Goal: Use online tool/utility: Utilize a website feature to perform a specific function

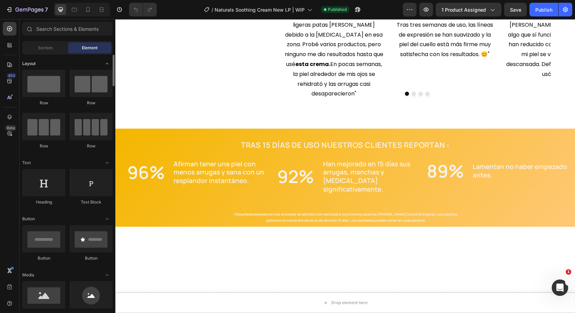
scroll to position [137, 0]
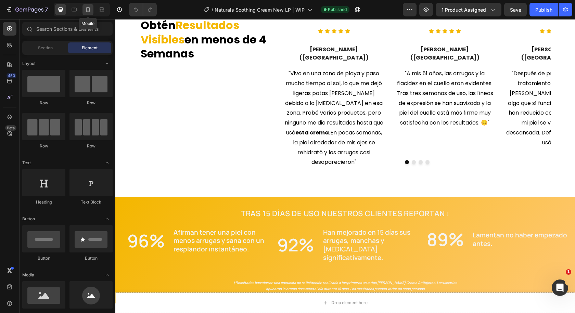
click at [86, 10] on icon at bounding box center [88, 9] width 7 height 7
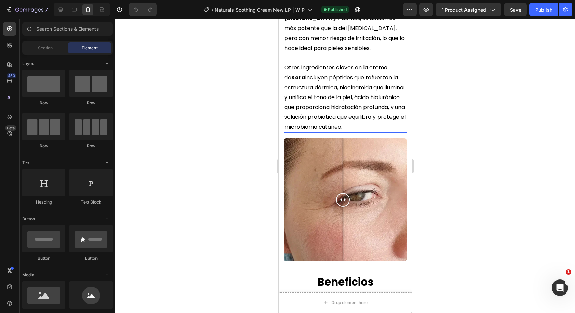
scroll to position [753, 0]
click at [63, 8] on icon at bounding box center [60, 9] width 7 height 7
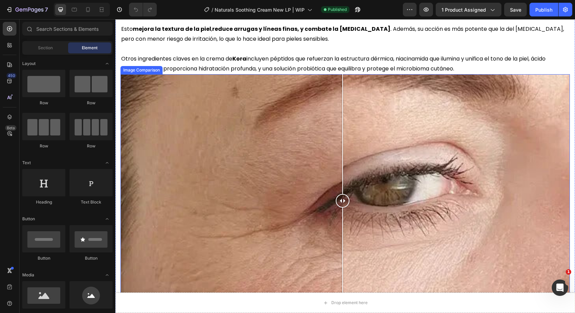
scroll to position [644, 0]
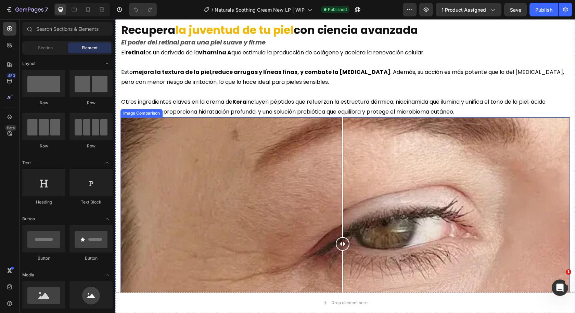
click at [290, 177] on div at bounding box center [344, 243] width 449 height 253
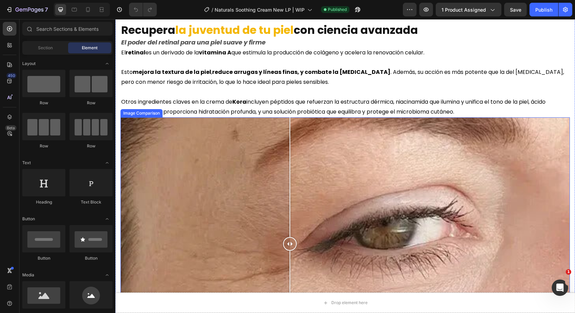
click at [135, 115] on div "Image Comparison" at bounding box center [141, 113] width 42 height 8
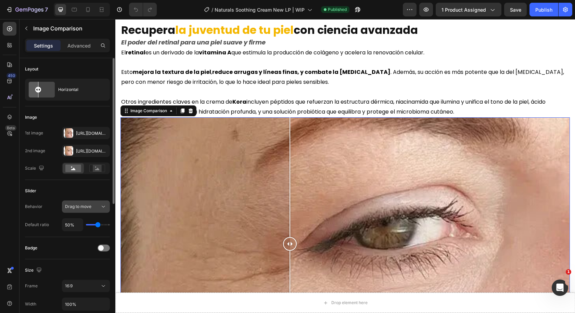
click at [88, 209] on span "Drag to move" at bounding box center [78, 206] width 26 height 5
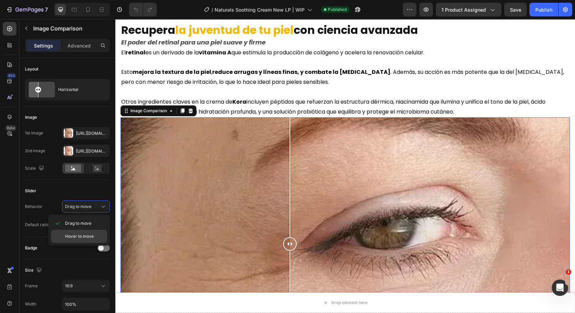
click at [84, 232] on div "Hover to move" at bounding box center [79, 236] width 56 height 13
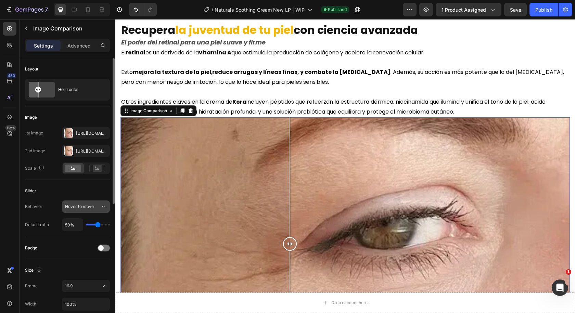
click at [84, 207] on span "Hover to move" at bounding box center [79, 206] width 29 height 5
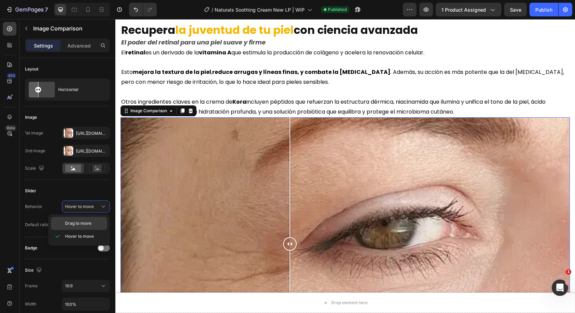
click at [84, 223] on span "Drag to move" at bounding box center [78, 223] width 26 height 6
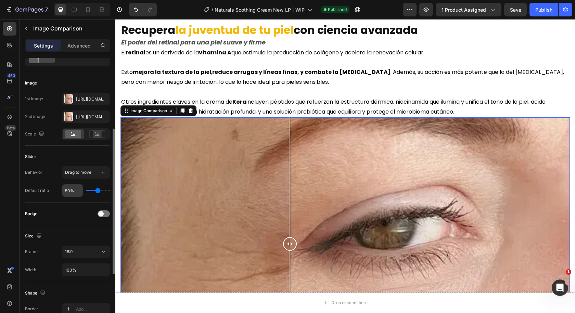
scroll to position [68, 0]
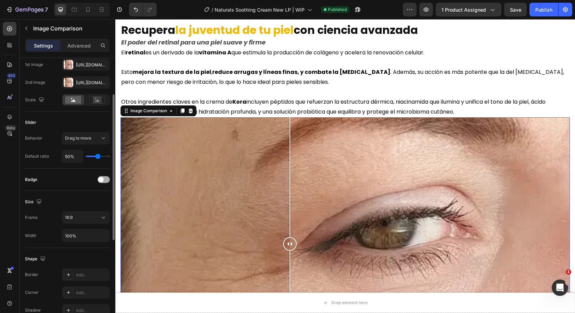
click at [100, 177] on span at bounding box center [100, 179] width 5 height 5
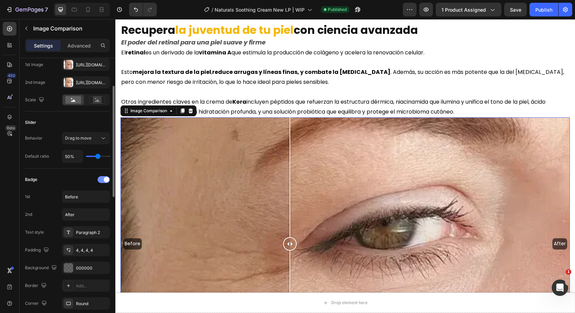
click at [107, 179] on span at bounding box center [106, 179] width 5 height 5
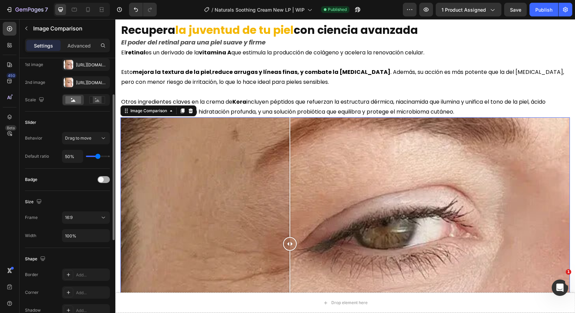
click at [107, 179] on div at bounding box center [104, 179] width 12 height 7
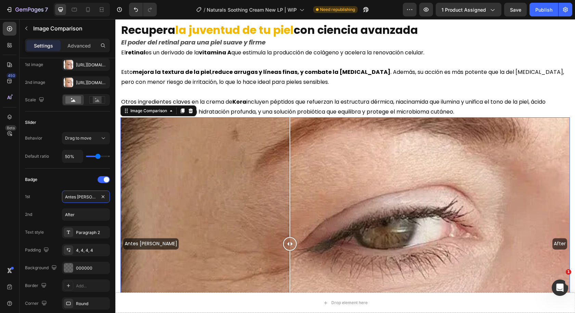
click at [551, 241] on div "Antes [PERSON_NAME] After" at bounding box center [344, 243] width 449 height 253
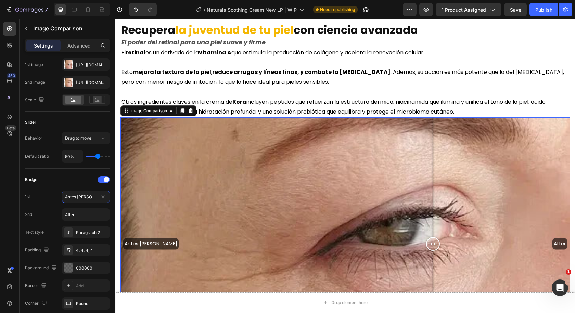
drag, startPoint x: 554, startPoint y: 242, endPoint x: 390, endPoint y: 242, distance: 163.2
click at [426, 242] on div at bounding box center [433, 244] width 14 height 14
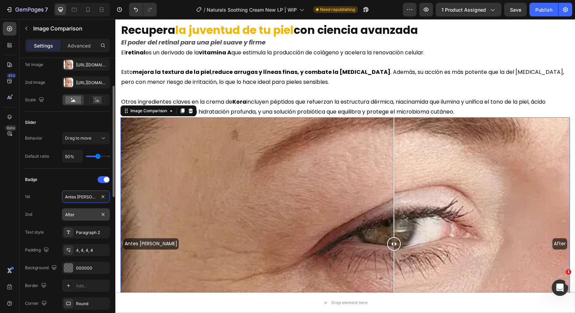
type input "Antes [PERSON_NAME]"
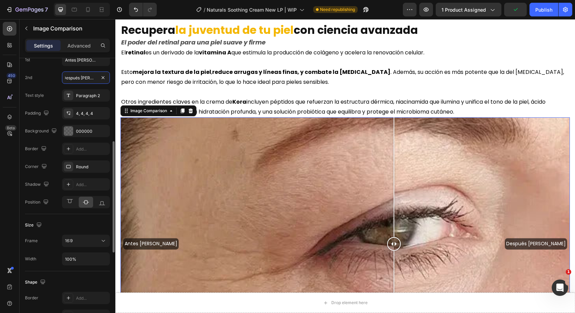
scroll to position [274, 0]
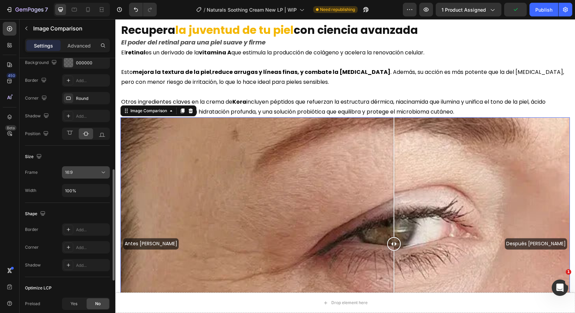
type input "Después [PERSON_NAME]"
click at [82, 171] on div "16:9" at bounding box center [82, 172] width 35 height 6
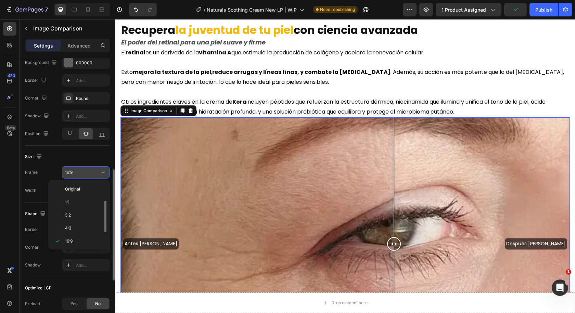
scroll to position [12, 0]
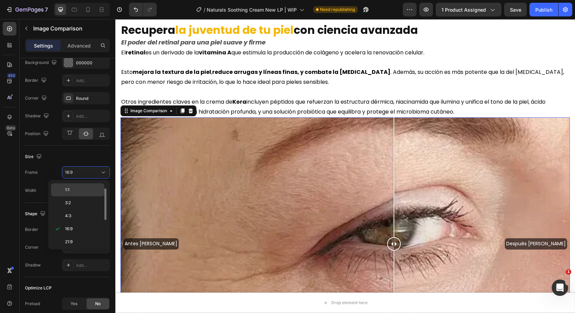
click at [79, 188] on p "1:1" at bounding box center [83, 190] width 36 height 6
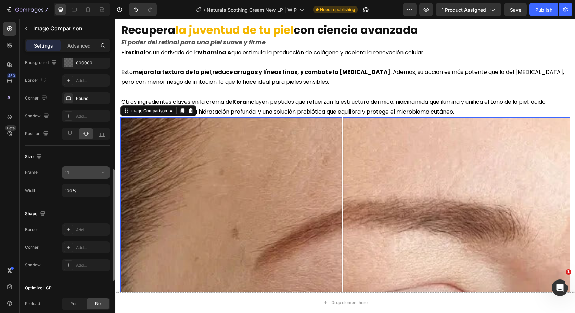
click at [87, 174] on div "1:1" at bounding box center [82, 172] width 35 height 6
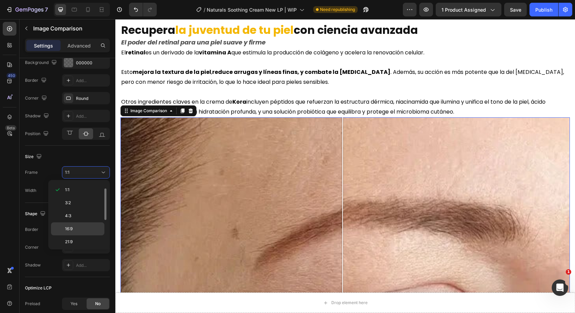
click at [82, 228] on p "16:9" at bounding box center [83, 229] width 36 height 6
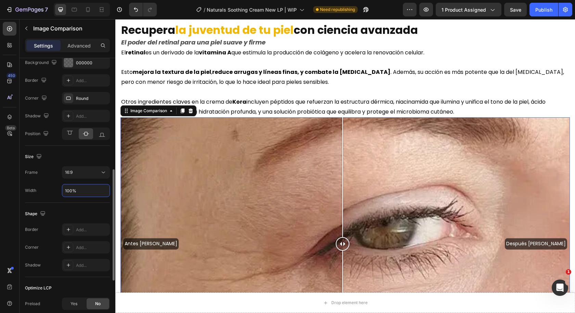
click at [87, 195] on input "100%" at bounding box center [85, 190] width 47 height 12
click at [82, 191] on input "100%" at bounding box center [85, 190] width 47 height 12
click at [68, 191] on input "100%" at bounding box center [85, 190] width 47 height 12
click at [72, 191] on input "100%" at bounding box center [85, 190] width 47 height 12
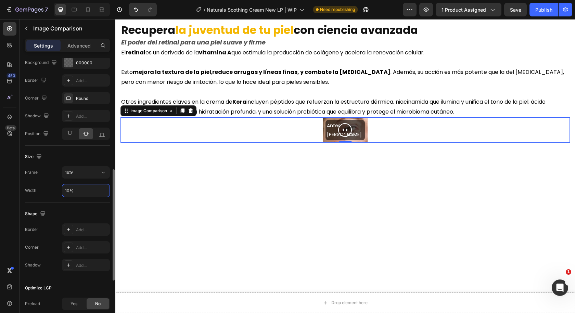
type input "100%"
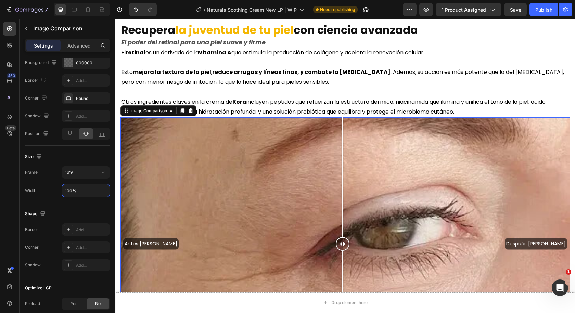
click at [295, 223] on div "Antes [PERSON_NAME] Después [PERSON_NAME]" at bounding box center [344, 243] width 449 height 253
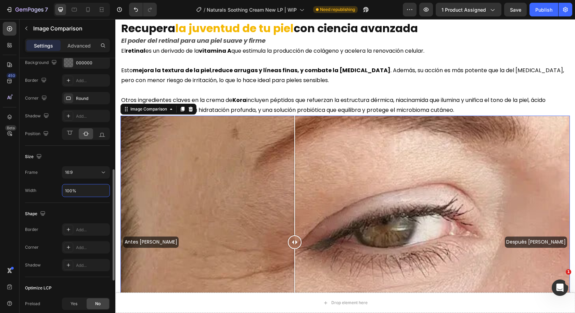
scroll to position [610, 0]
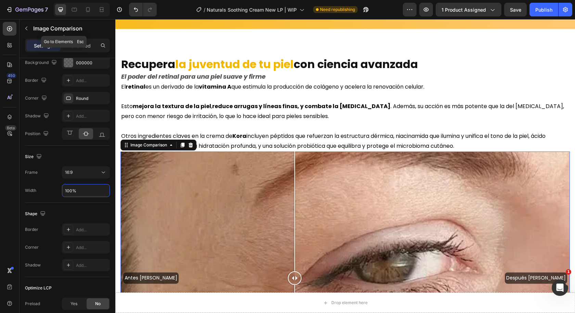
click at [27, 27] on icon "button" at bounding box center [26, 29] width 2 height 4
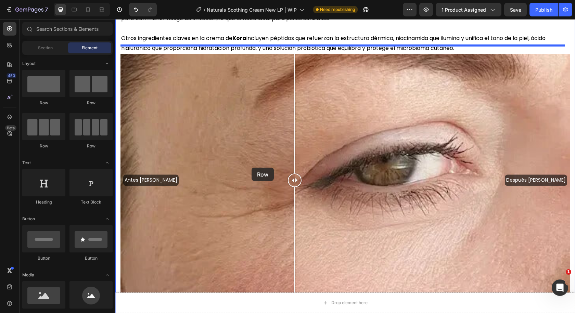
drag, startPoint x: 209, startPoint y: 106, endPoint x: 251, endPoint y: 168, distance: 74.8
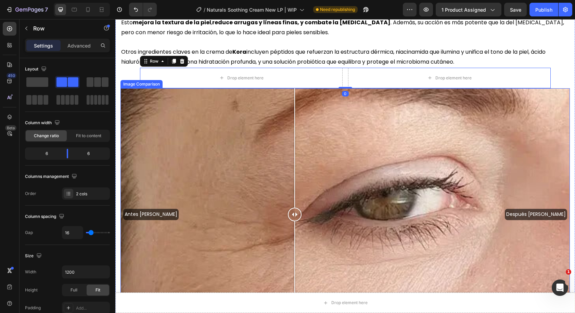
scroll to position [576, 0]
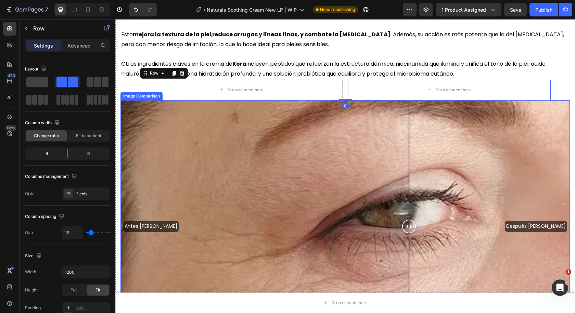
drag, startPoint x: 397, startPoint y: 173, endPoint x: 339, endPoint y: 93, distance: 99.4
click at [345, 170] on div "Antes [PERSON_NAME] Después [PERSON_NAME]" at bounding box center [344, 226] width 449 height 253
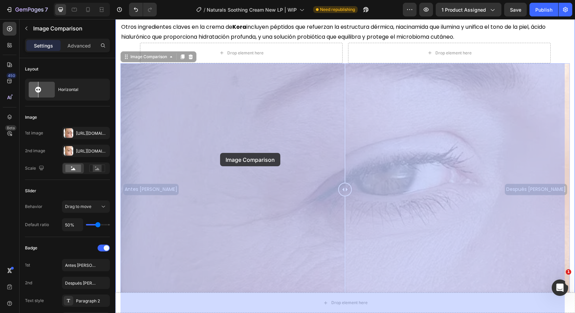
scroll to position [610, 0]
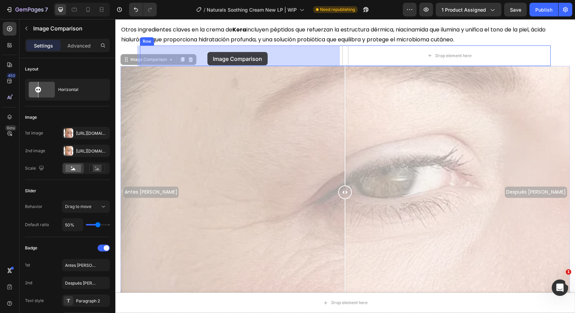
drag, startPoint x: 150, startPoint y: 94, endPoint x: 207, endPoint y: 52, distance: 70.8
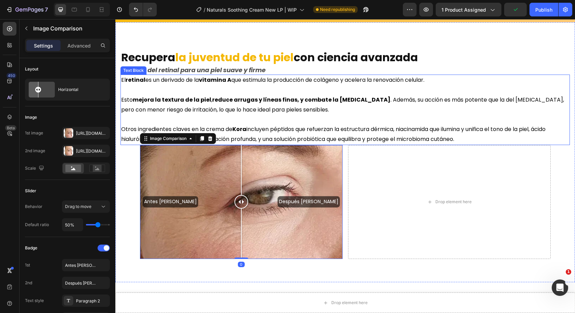
scroll to position [507, 0]
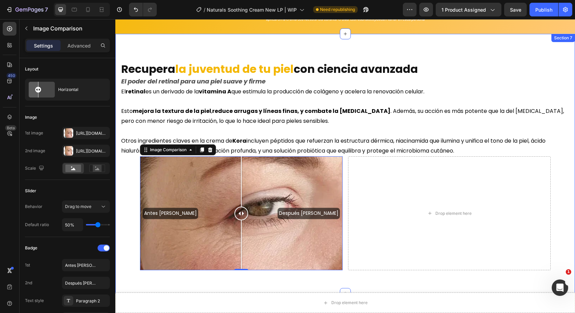
click at [439, 61] on h2 "Recupera la juventud de tu piel con ciencia avanzada" at bounding box center [344, 69] width 449 height 16
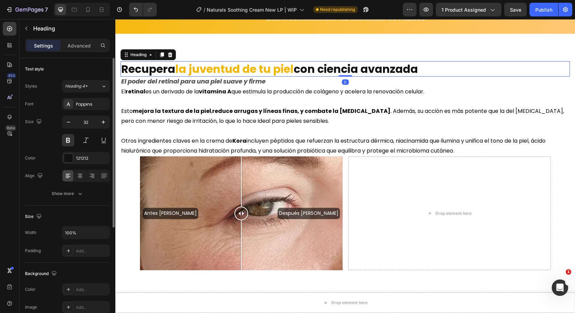
click at [109, 97] on div "Styles Heading 4* Font Poppins Size 32 Color 121212 Align Show more" at bounding box center [67, 140] width 85 height 120
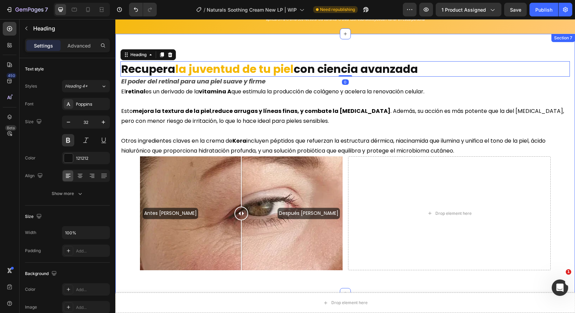
click at [120, 97] on div "El retinal es un [MEDICAL_DATA] que estimula la producción de colágeno y aceler…" at bounding box center [344, 121] width 449 height 70
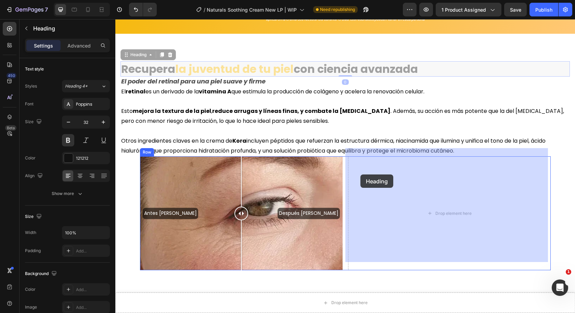
drag, startPoint x: 175, startPoint y: 59, endPoint x: 363, endPoint y: 172, distance: 219.3
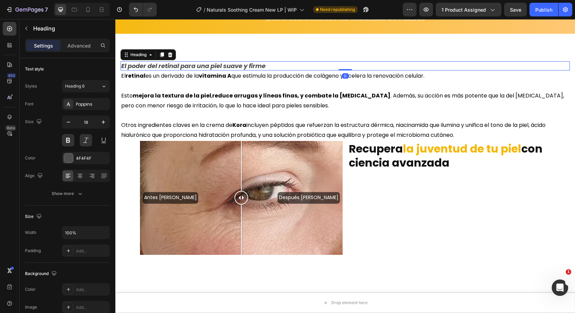
scroll to position [170, 0]
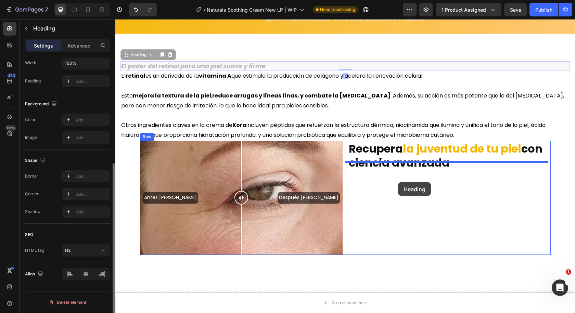
drag, startPoint x: 192, startPoint y: 57, endPoint x: 402, endPoint y: 178, distance: 242.9
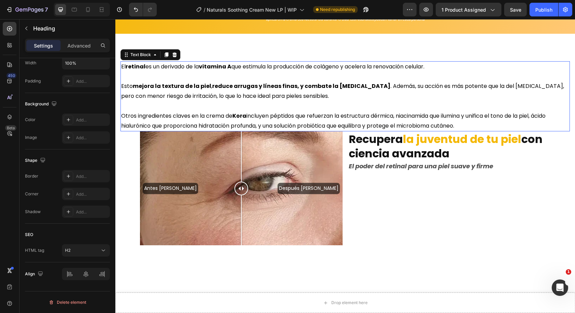
scroll to position [0, 0]
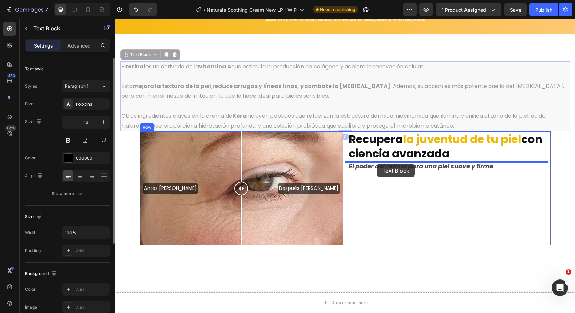
drag, startPoint x: 184, startPoint y: 73, endPoint x: 391, endPoint y: 173, distance: 230.4
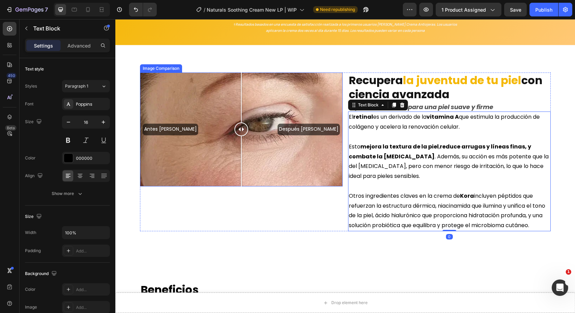
scroll to position [542, 0]
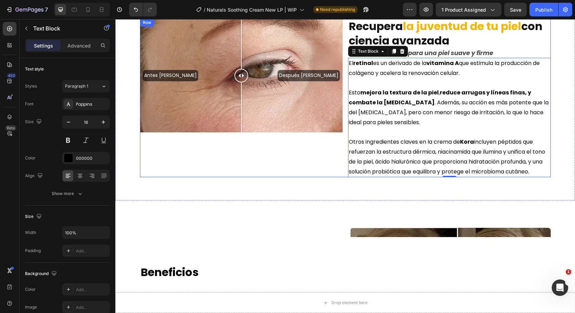
click at [305, 152] on div "Antes [PERSON_NAME] Después [PERSON_NAME] Image Comparison" at bounding box center [241, 97] width 203 height 159
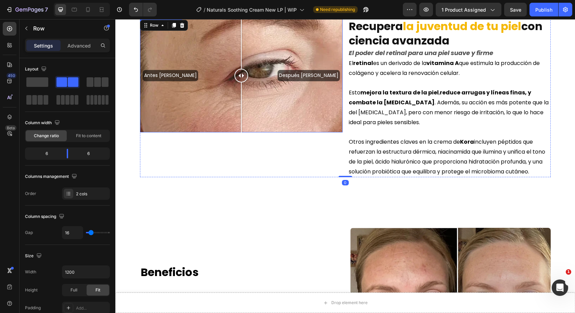
click at [302, 124] on div "Antes [PERSON_NAME] Después [PERSON_NAME]" at bounding box center [241, 75] width 203 height 114
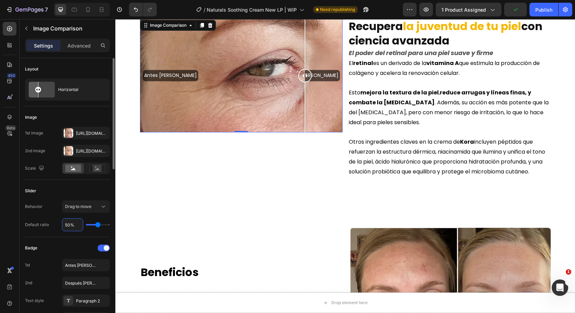
click at [67, 223] on input "50%" at bounding box center [72, 225] width 21 height 12
type input "1%"
type input "1"
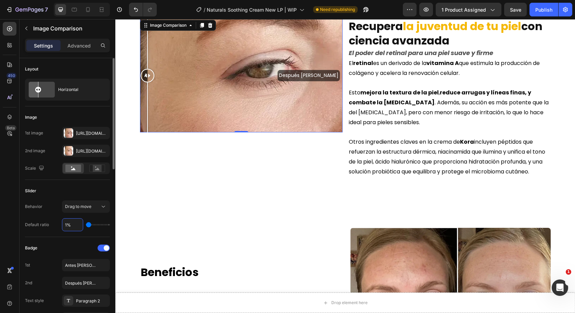
type input "10%"
type input "10"
type input "100%"
type input "100"
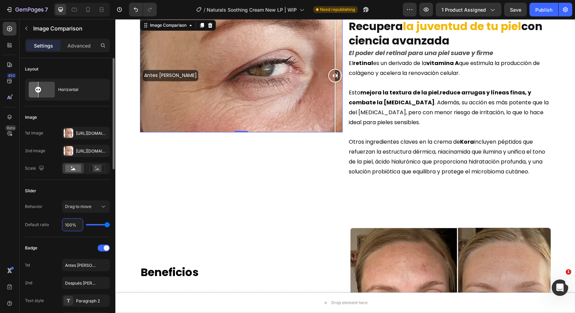
type input "10%"
type input "10"
type input "1%"
type input "1"
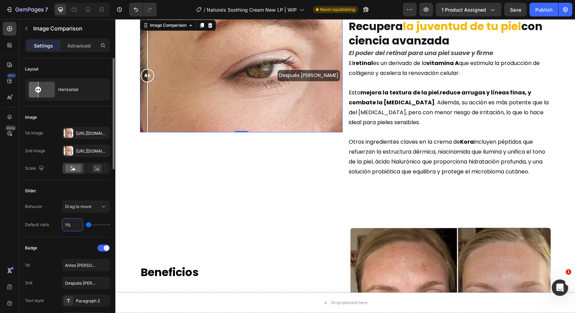
type input "%"
type input "50"
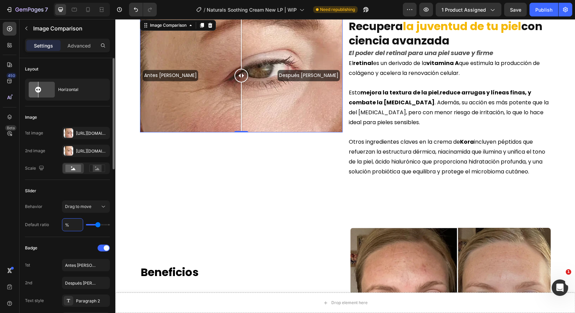
type input "5%"
type input "5"
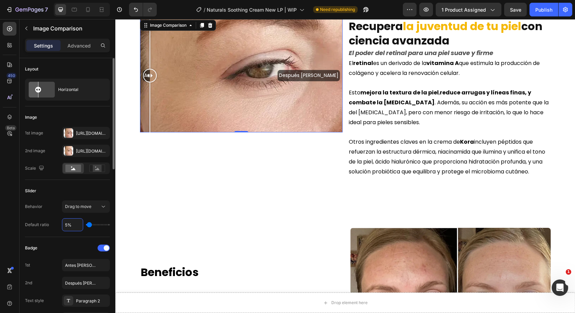
type input "50%"
type input "50"
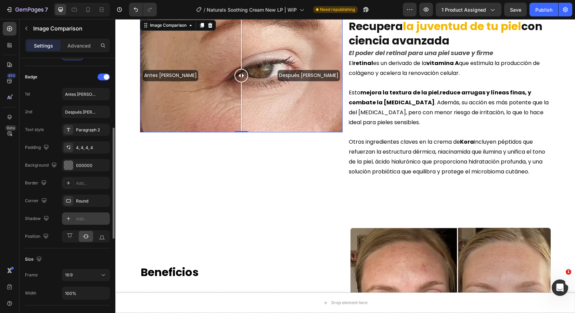
scroll to position [239, 0]
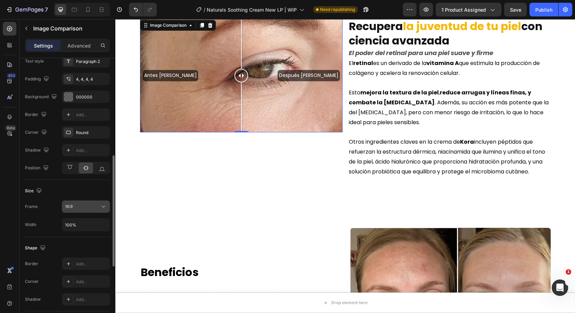
click at [78, 209] on div "16:9" at bounding box center [82, 207] width 35 height 6
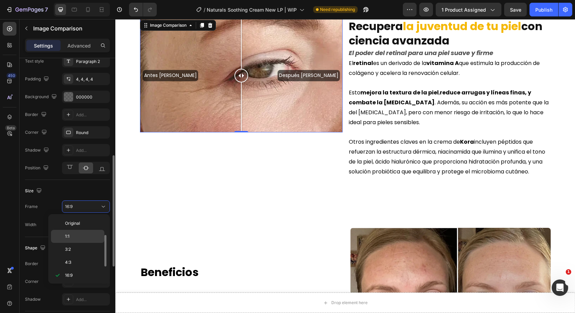
scroll to position [12, 0]
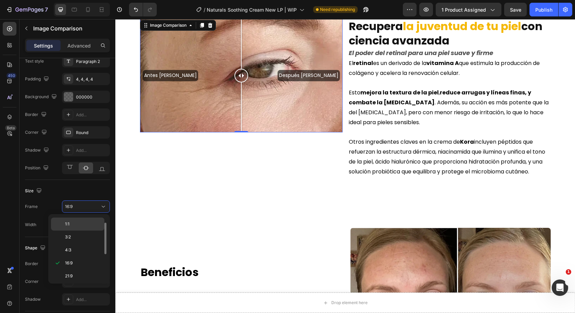
click at [78, 225] on p "1:1" at bounding box center [83, 224] width 36 height 6
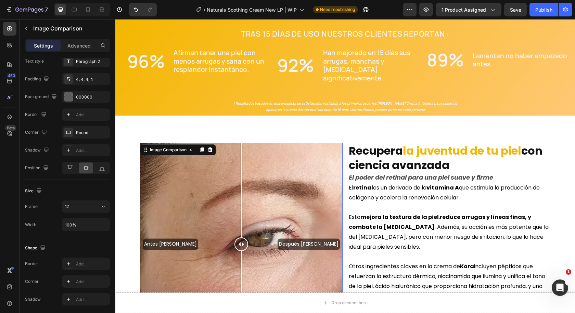
scroll to position [507, 0]
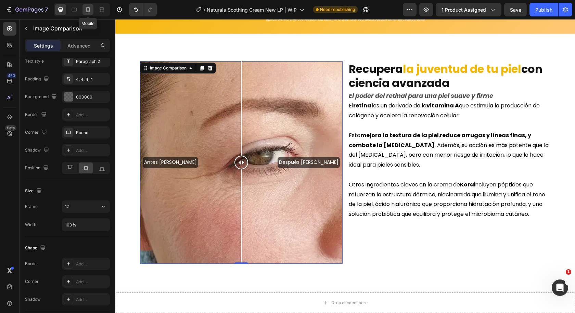
click at [85, 10] on icon at bounding box center [88, 9] width 7 height 7
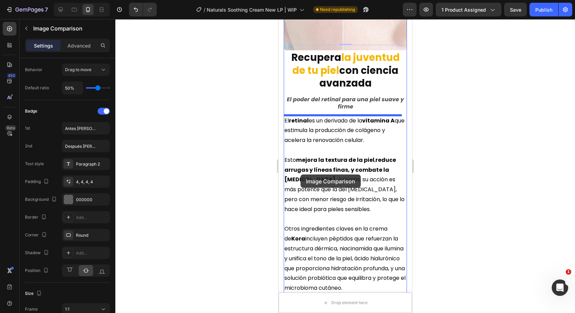
scroll to position [770, 0]
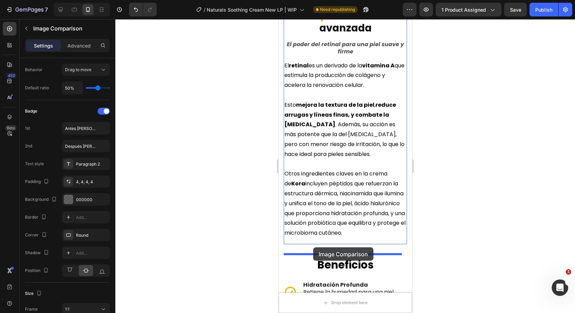
drag, startPoint x: 296, startPoint y: 154, endPoint x: 313, endPoint y: 247, distance: 94.9
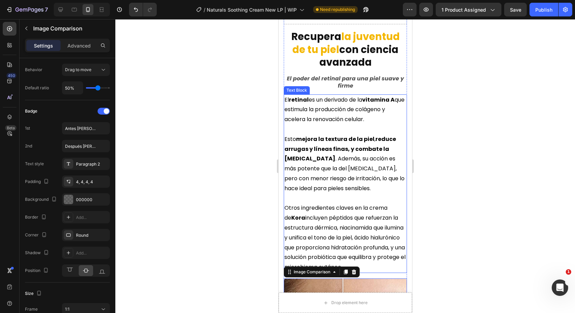
scroll to position [535, 0]
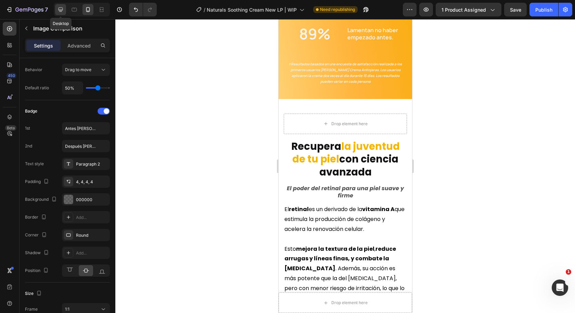
click at [64, 8] on icon at bounding box center [60, 9] width 7 height 7
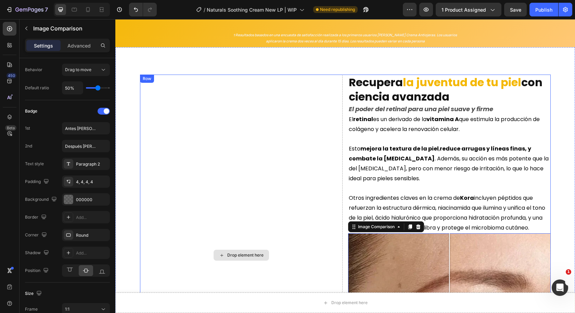
scroll to position [480, 0]
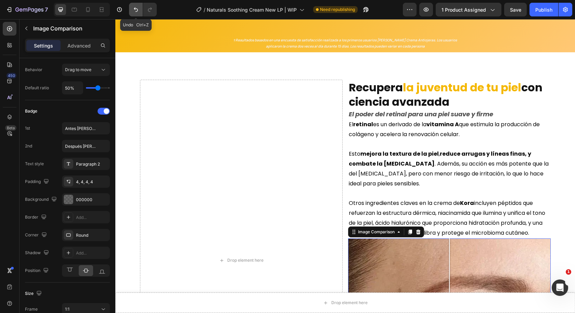
click at [135, 11] on icon "Undo/Redo" at bounding box center [135, 9] width 7 height 7
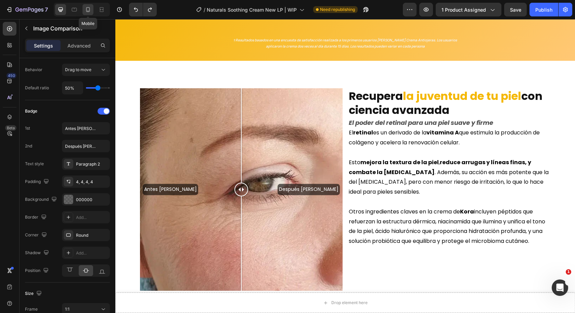
click at [83, 10] on div at bounding box center [87, 9] width 11 height 11
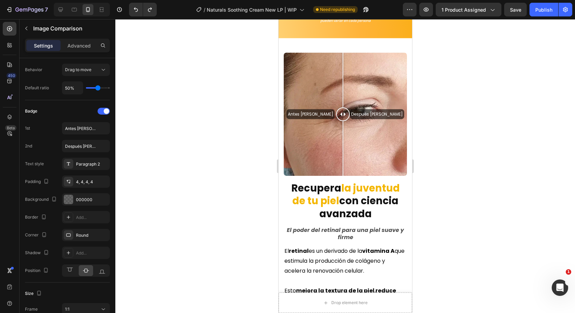
scroll to position [599, 0]
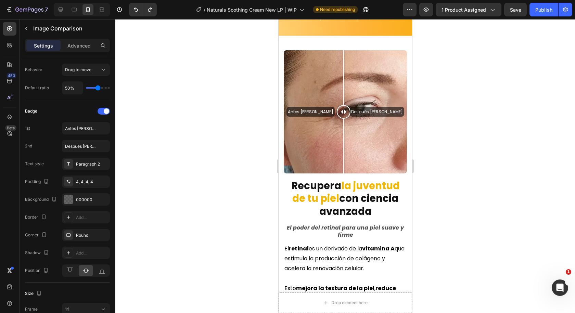
drag, startPoint x: 339, startPoint y: 104, endPoint x: 343, endPoint y: 106, distance: 4.7
click at [343, 106] on div at bounding box center [343, 112] width 14 height 14
click at [308, 101] on div "Antes [PERSON_NAME] Después [PERSON_NAME]" at bounding box center [344, 111] width 123 height 123
drag, startPoint x: 308, startPoint y: 101, endPoint x: 366, endPoint y: 109, distance: 59.3
click at [366, 109] on div at bounding box center [366, 111] width 14 height 123
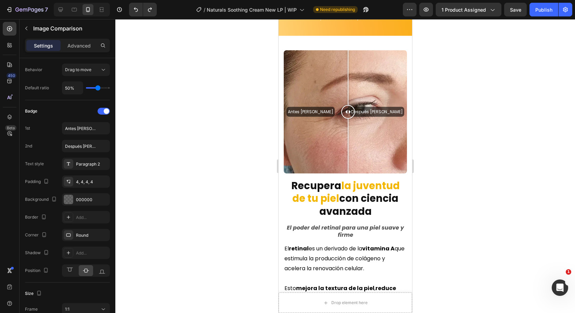
drag, startPoint x: 362, startPoint y: 108, endPoint x: 348, endPoint y: 108, distance: 14.0
click at [348, 108] on div at bounding box center [348, 111] width 14 height 123
click at [457, 116] on div at bounding box center [344, 166] width 459 height 294
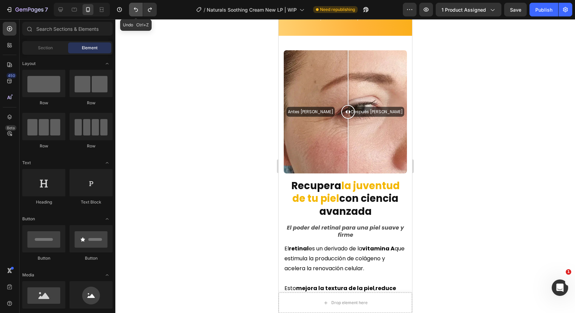
click at [132, 10] on button "Undo/Redo" at bounding box center [136, 10] width 14 height 14
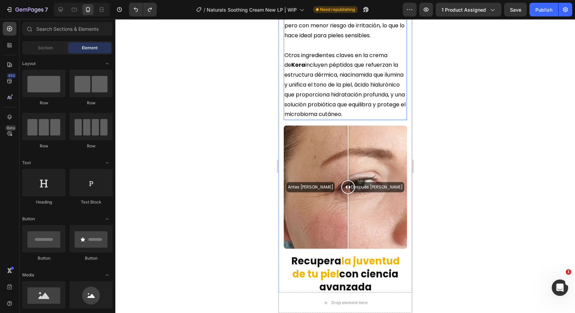
scroll to position [736, 0]
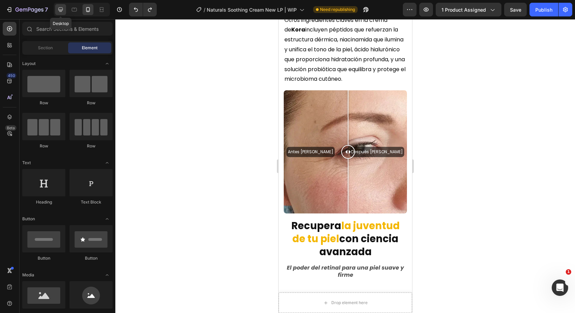
click at [62, 8] on icon at bounding box center [60, 9] width 7 height 7
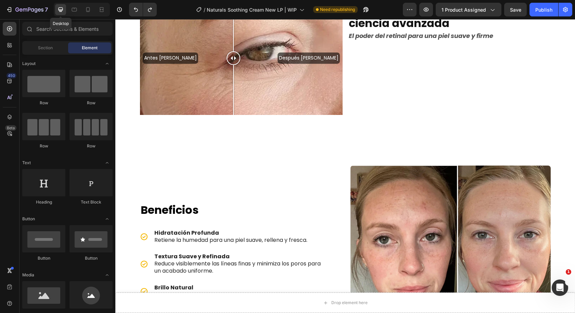
scroll to position [706, 0]
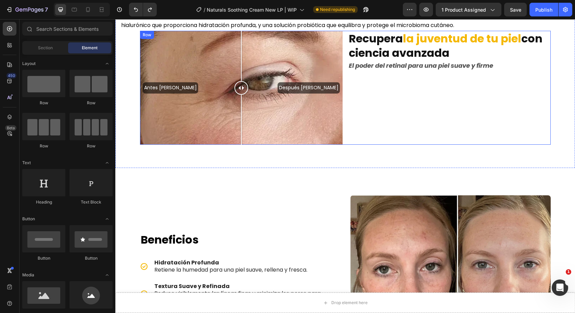
click at [369, 127] on div "Recupera la juventud de tu piel con ciencia avanzada Heading El poder del retin…" at bounding box center [449, 88] width 203 height 114
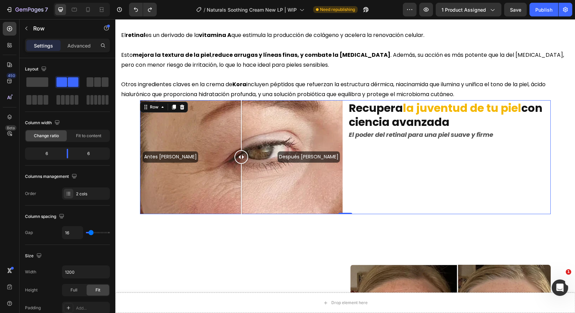
scroll to position [466, 0]
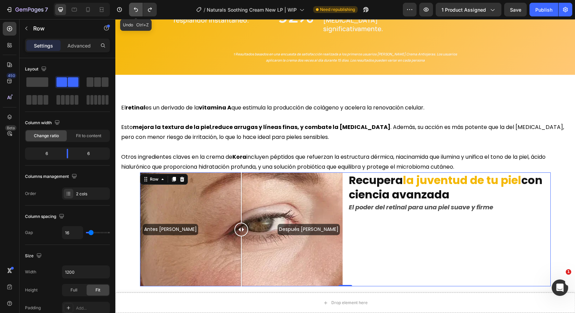
click at [132, 10] on icon "Undo/Redo" at bounding box center [135, 9] width 7 height 7
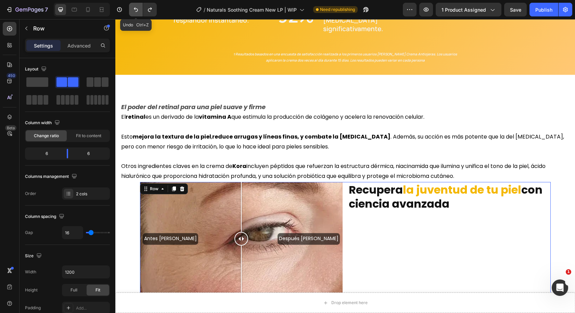
click at [132, 10] on icon "Undo/Redo" at bounding box center [135, 9] width 7 height 7
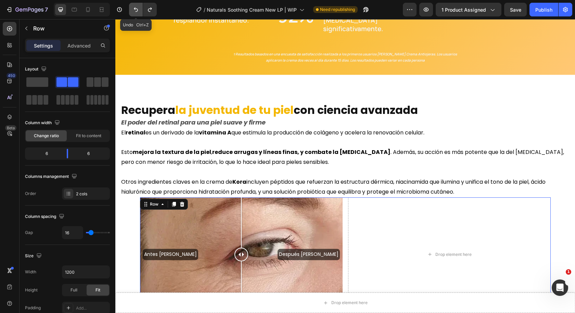
click at [132, 10] on icon "Undo/Redo" at bounding box center [135, 9] width 7 height 7
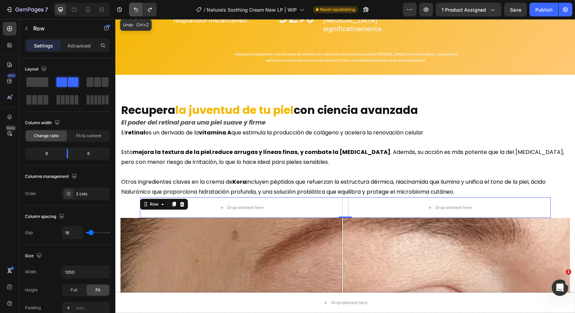
click at [133, 10] on icon "Undo/Redo" at bounding box center [135, 9] width 7 height 7
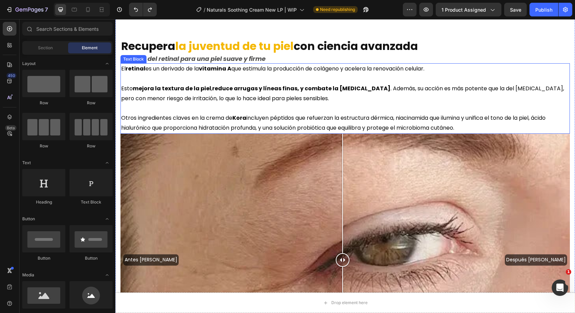
scroll to position [535, 0]
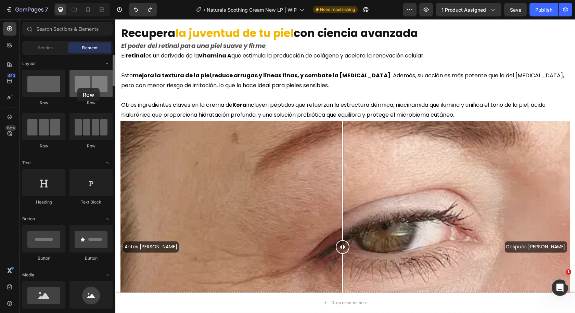
click at [77, 88] on div at bounding box center [90, 83] width 43 height 27
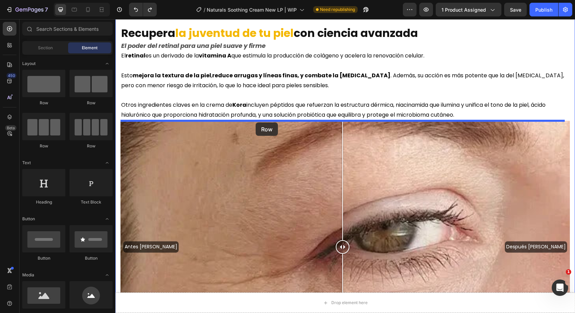
drag, startPoint x: 195, startPoint y: 103, endPoint x: 256, endPoint y: 122, distance: 63.6
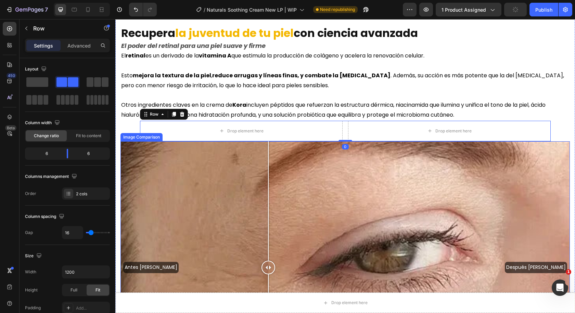
drag, startPoint x: 267, startPoint y: 199, endPoint x: 268, endPoint y: 176, distance: 23.0
click at [268, 176] on div "Antes [PERSON_NAME] Después [PERSON_NAME]" at bounding box center [344, 267] width 449 height 253
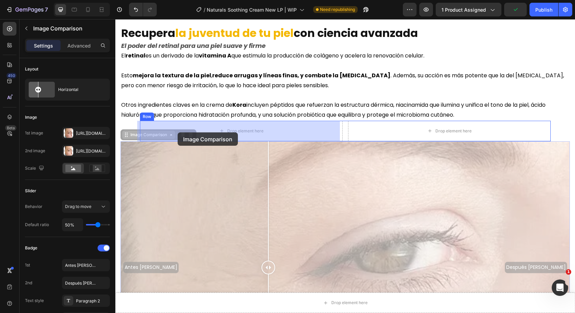
drag, startPoint x: 144, startPoint y: 136, endPoint x: 161, endPoint y: 132, distance: 17.2
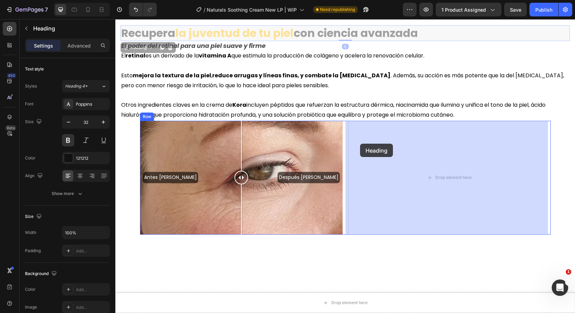
drag, startPoint x: 147, startPoint y: 33, endPoint x: 361, endPoint y: 142, distance: 239.6
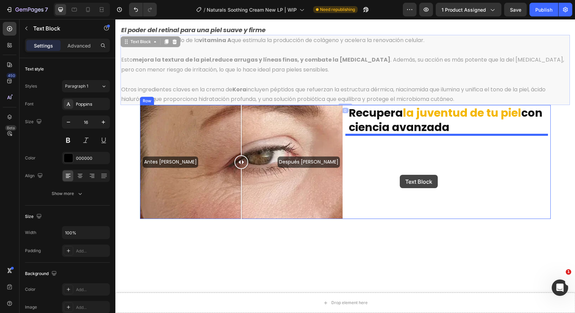
drag, startPoint x: 215, startPoint y: 72, endPoint x: 400, endPoint y: 175, distance: 212.0
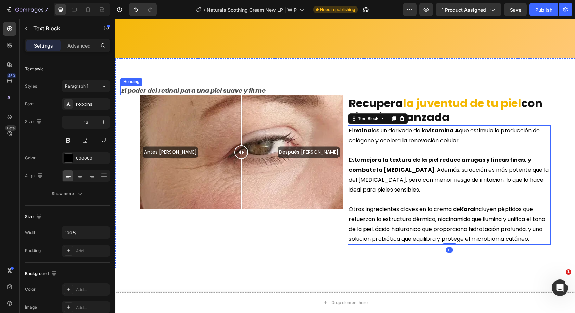
scroll to position [466, 0]
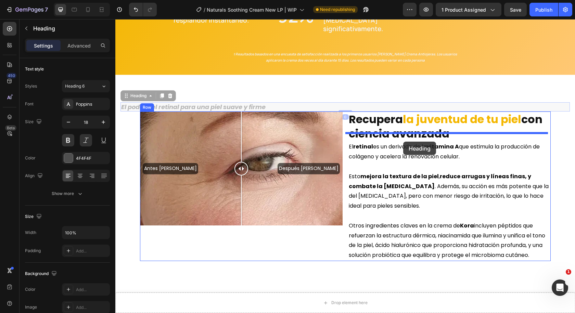
drag, startPoint x: 192, startPoint y: 98, endPoint x: 403, endPoint y: 142, distance: 216.0
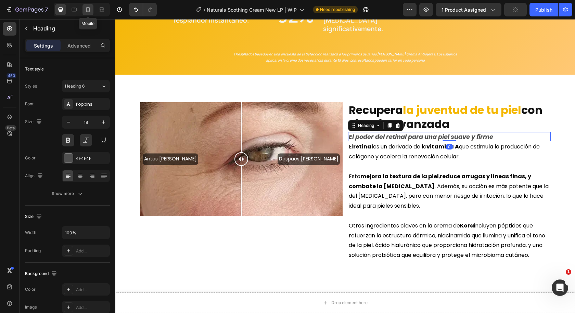
click at [87, 13] on div at bounding box center [87, 9] width 11 height 11
type input "16"
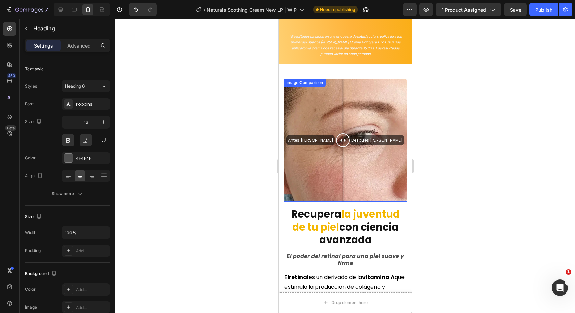
scroll to position [562, 0]
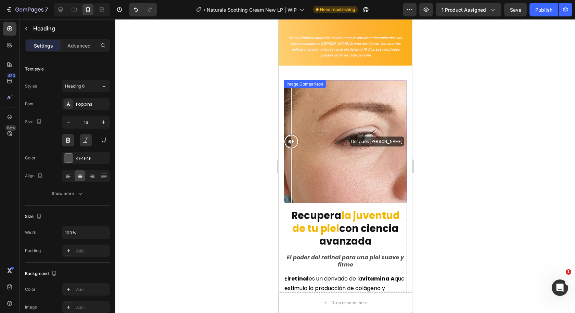
click at [289, 146] on div "Antes [PERSON_NAME] Después [PERSON_NAME]" at bounding box center [344, 141] width 123 height 123
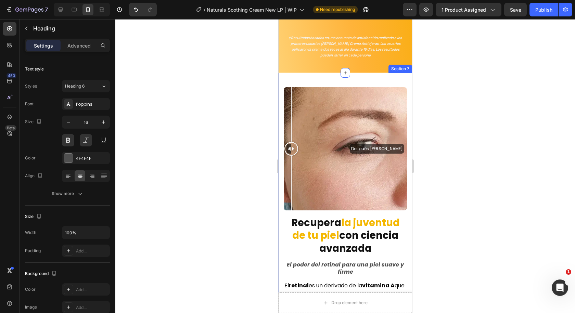
click at [281, 210] on div "Antes [PERSON_NAME] Después [PERSON_NAME] Image Comparison Recupera la juventud…" at bounding box center [344, 273] width 133 height 401
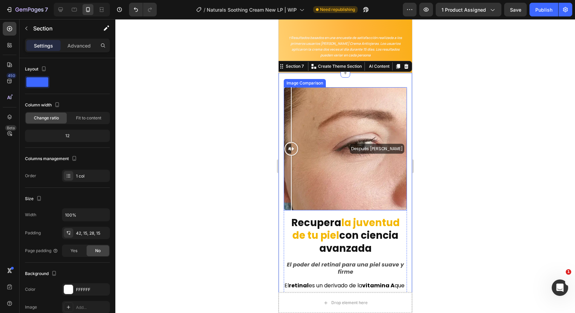
click at [300, 79] on div "Image Comparison" at bounding box center [304, 83] width 42 height 8
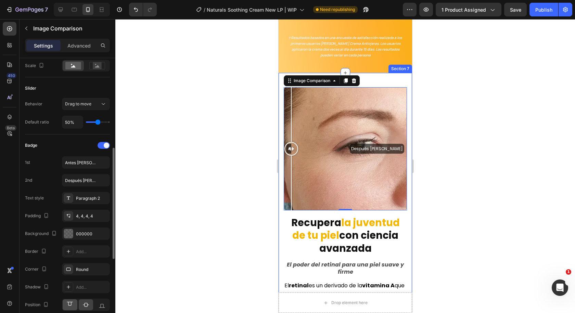
scroll to position [205, 0]
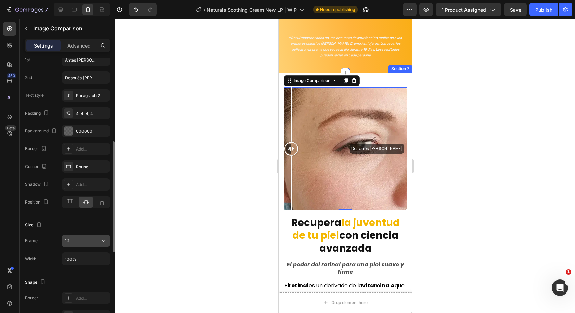
click at [97, 243] on div "1:1" at bounding box center [82, 241] width 35 height 6
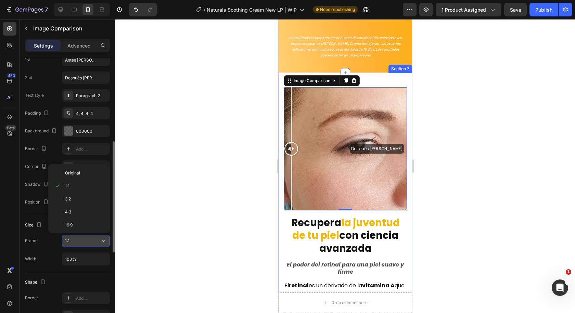
click at [97, 243] on div "1:1" at bounding box center [82, 241] width 35 height 6
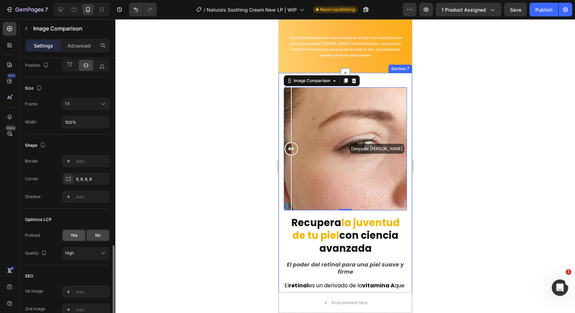
scroll to position [376, 0]
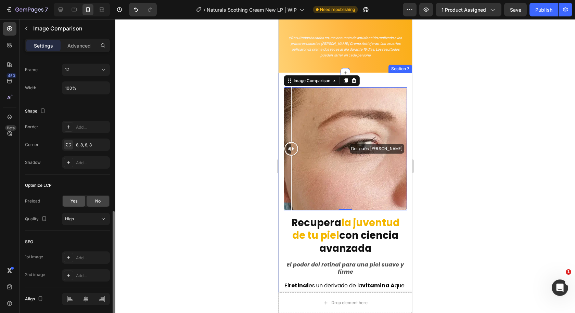
click at [72, 206] on div "Yes" at bounding box center [74, 201] width 23 height 11
click at [100, 205] on div "No" at bounding box center [98, 201] width 23 height 11
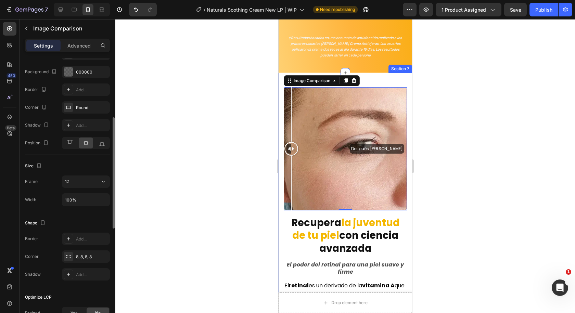
scroll to position [230, 0]
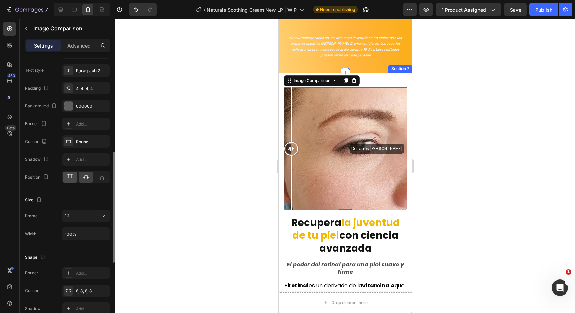
click at [71, 176] on icon at bounding box center [70, 176] width 6 height 4
click at [88, 177] on icon at bounding box center [86, 177] width 6 height 4
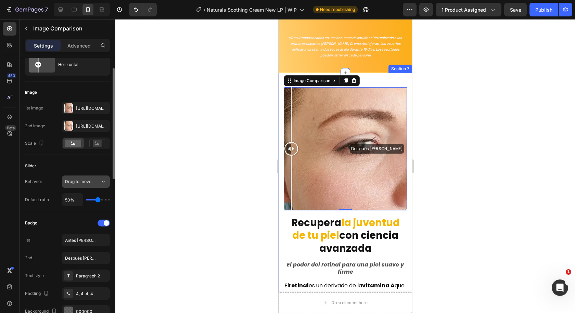
scroll to position [0, 0]
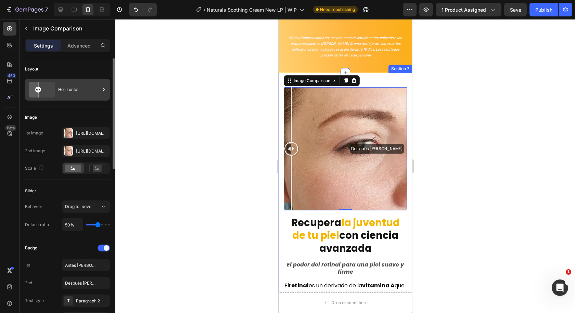
click at [76, 96] on div "Horizontal" at bounding box center [79, 90] width 42 height 16
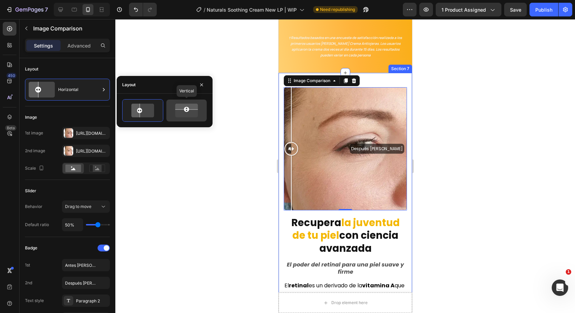
click at [178, 113] on icon at bounding box center [186, 111] width 27 height 16
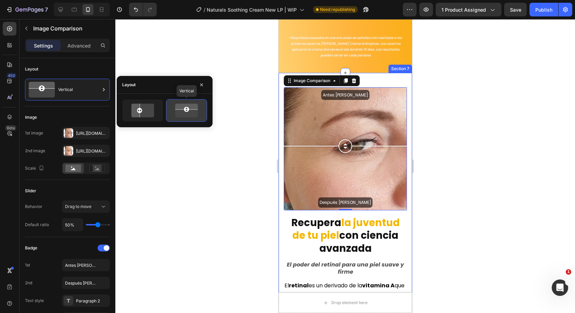
click at [178, 113] on icon at bounding box center [186, 111] width 27 height 16
click at [133, 114] on icon at bounding box center [134, 111] width 11 height 16
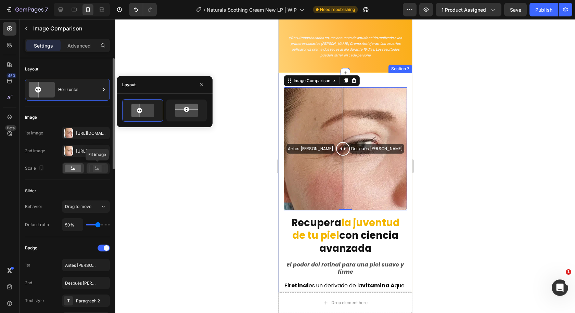
click at [96, 171] on rect at bounding box center [97, 168] width 9 height 7
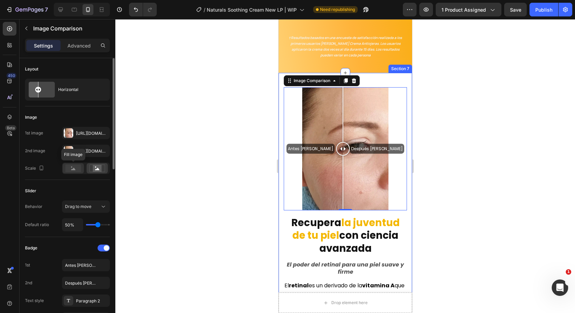
click at [79, 167] on rect at bounding box center [73, 169] width 16 height 8
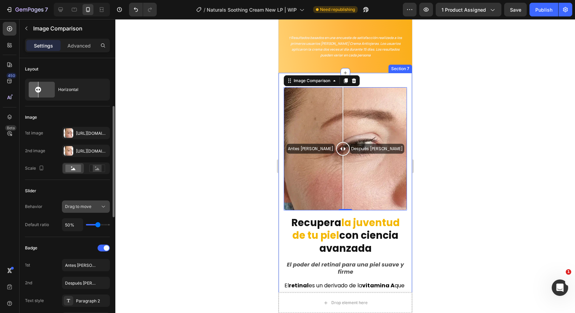
scroll to position [34, 0]
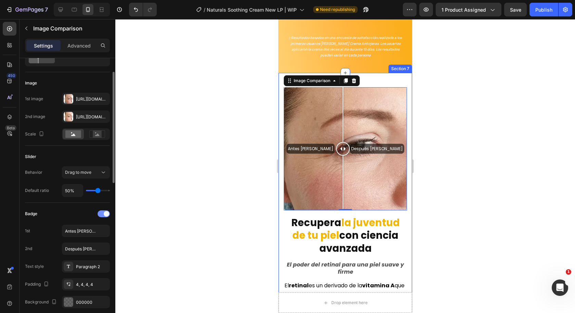
click at [104, 213] on span at bounding box center [106, 213] width 5 height 5
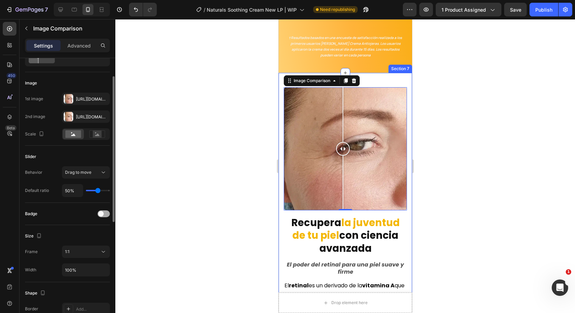
click at [106, 213] on div at bounding box center [104, 213] width 12 height 7
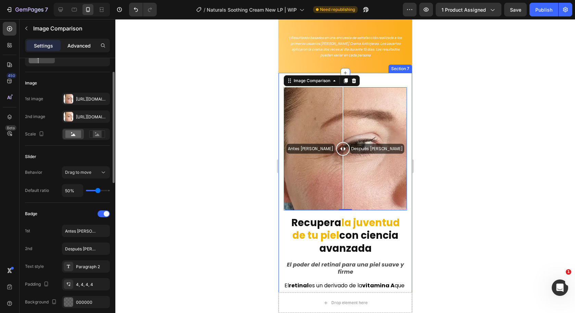
click at [74, 41] on div "Advanced" at bounding box center [79, 45] width 34 height 11
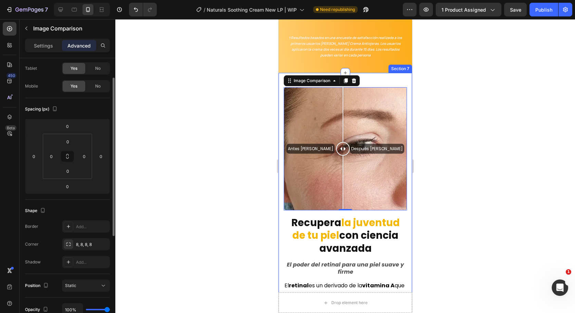
scroll to position [68, 0]
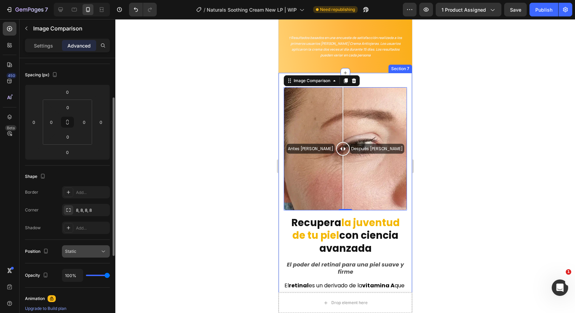
click at [88, 247] on button "Static" at bounding box center [86, 251] width 48 height 12
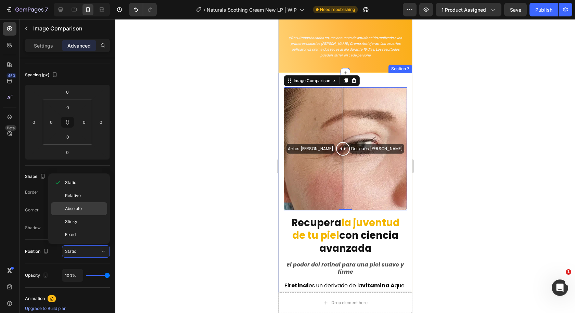
click at [77, 210] on span "Absolute" at bounding box center [73, 209] width 17 height 6
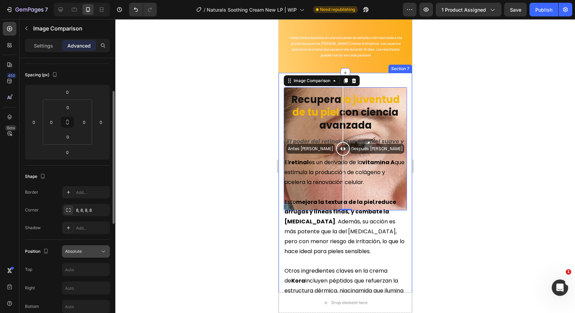
click at [88, 250] on div "Absolute" at bounding box center [82, 251] width 35 height 6
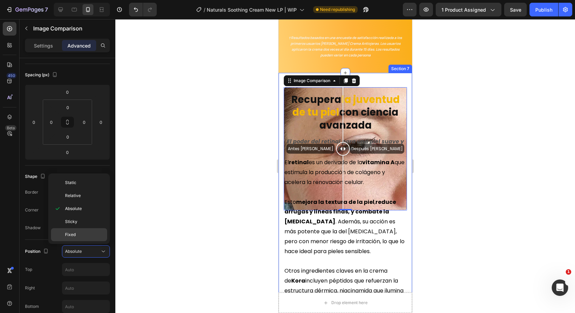
click at [87, 235] on p "Fixed" at bounding box center [84, 235] width 39 height 6
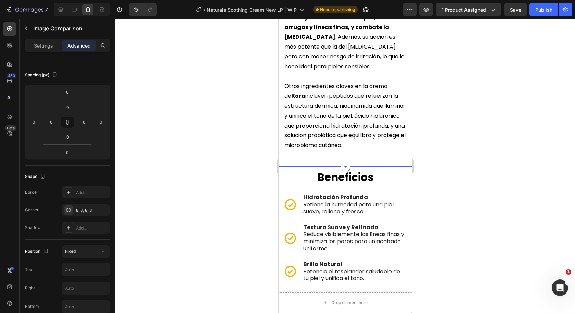
scroll to position [664, 0]
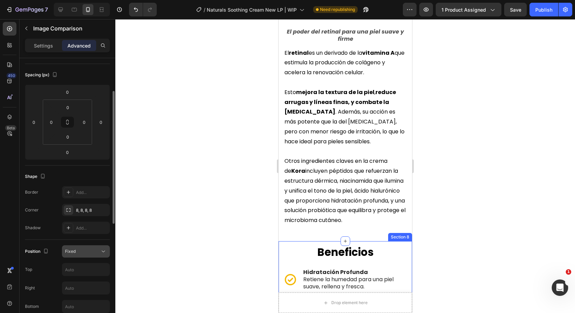
click at [94, 249] on div "Fixed" at bounding box center [82, 251] width 35 height 6
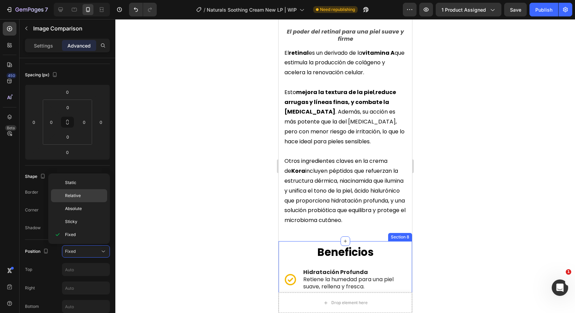
click at [85, 196] on p "Relative" at bounding box center [84, 196] width 39 height 6
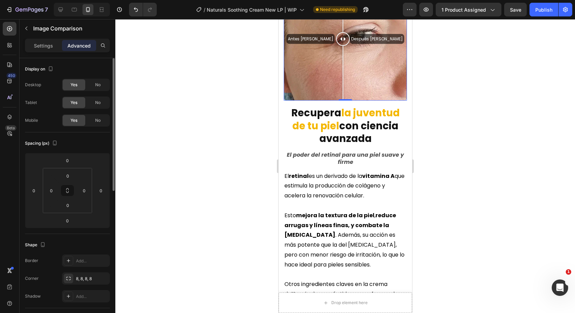
scroll to position [103, 0]
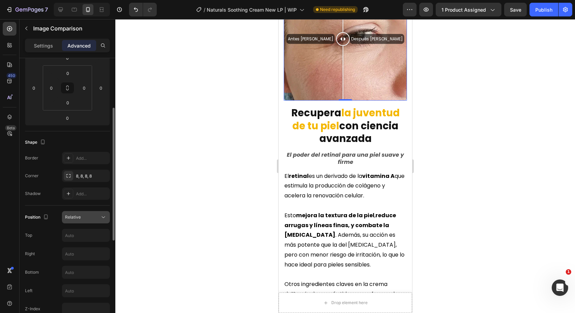
click at [89, 222] on button "Relative" at bounding box center [86, 217] width 48 height 12
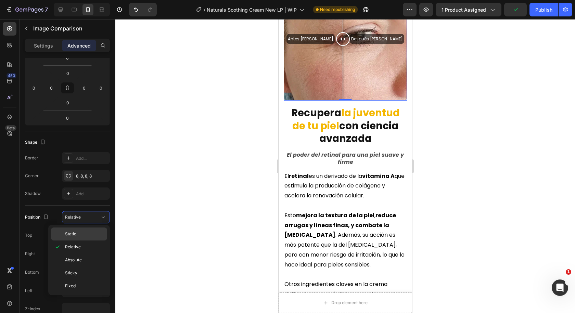
click at [82, 237] on p "Static" at bounding box center [84, 234] width 39 height 6
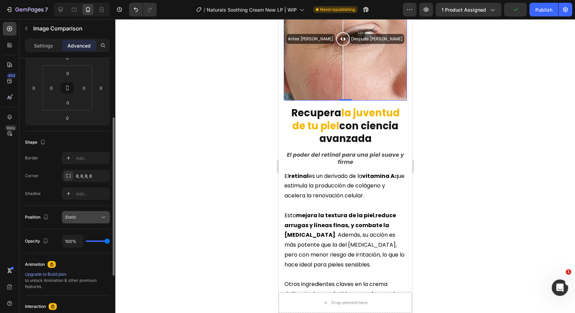
click at [86, 220] on div "Static" at bounding box center [86, 217] width 42 height 7
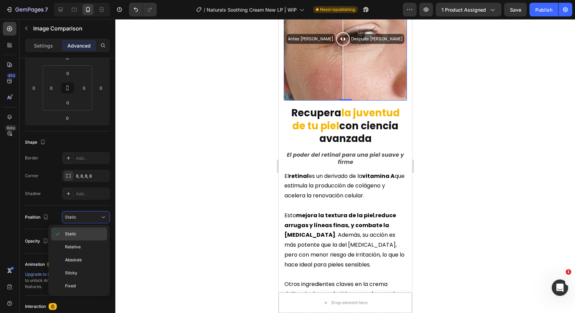
click at [83, 232] on p "Static" at bounding box center [84, 234] width 39 height 6
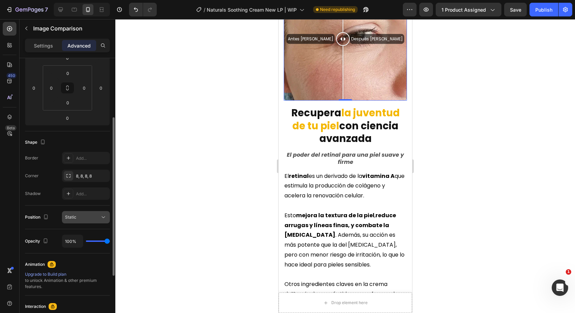
click at [83, 214] on div "Static" at bounding box center [82, 217] width 35 height 6
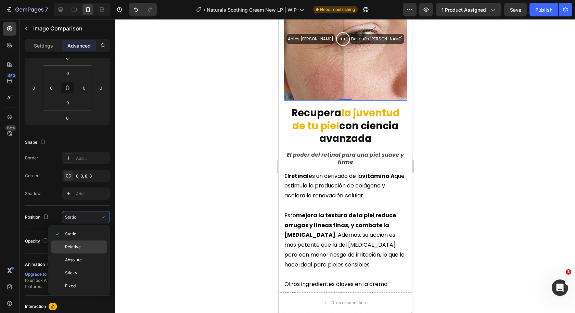
click at [83, 245] on p "Relative" at bounding box center [84, 247] width 39 height 6
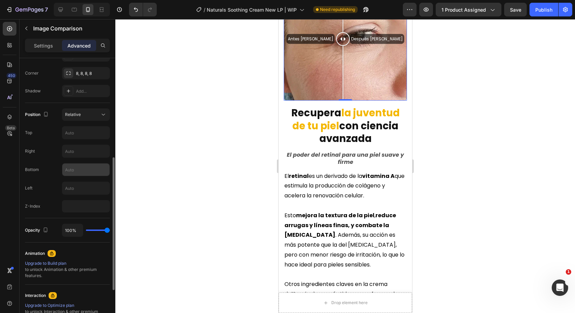
scroll to position [137, 0]
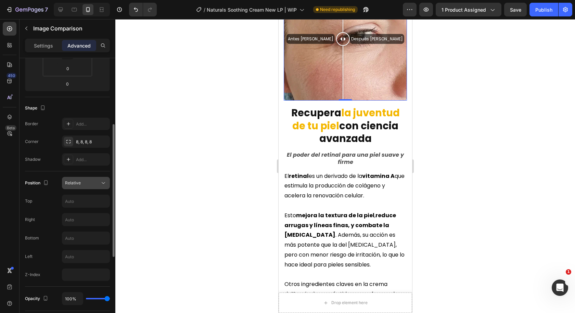
click at [87, 186] on div "Relative" at bounding box center [86, 183] width 42 height 7
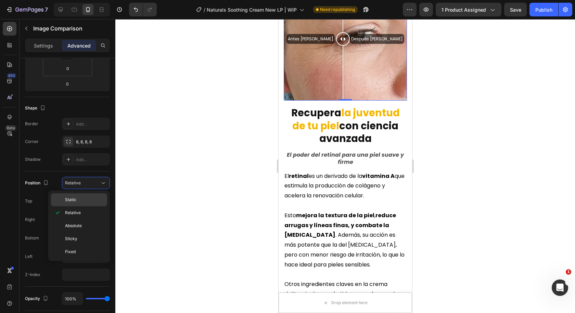
click at [80, 198] on p "Static" at bounding box center [84, 200] width 39 height 6
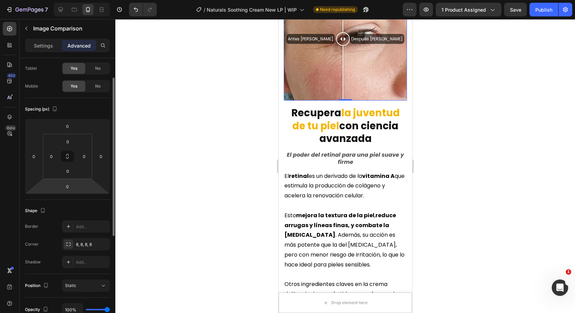
scroll to position [0, 0]
